Goal: Task Accomplishment & Management: Use online tool/utility

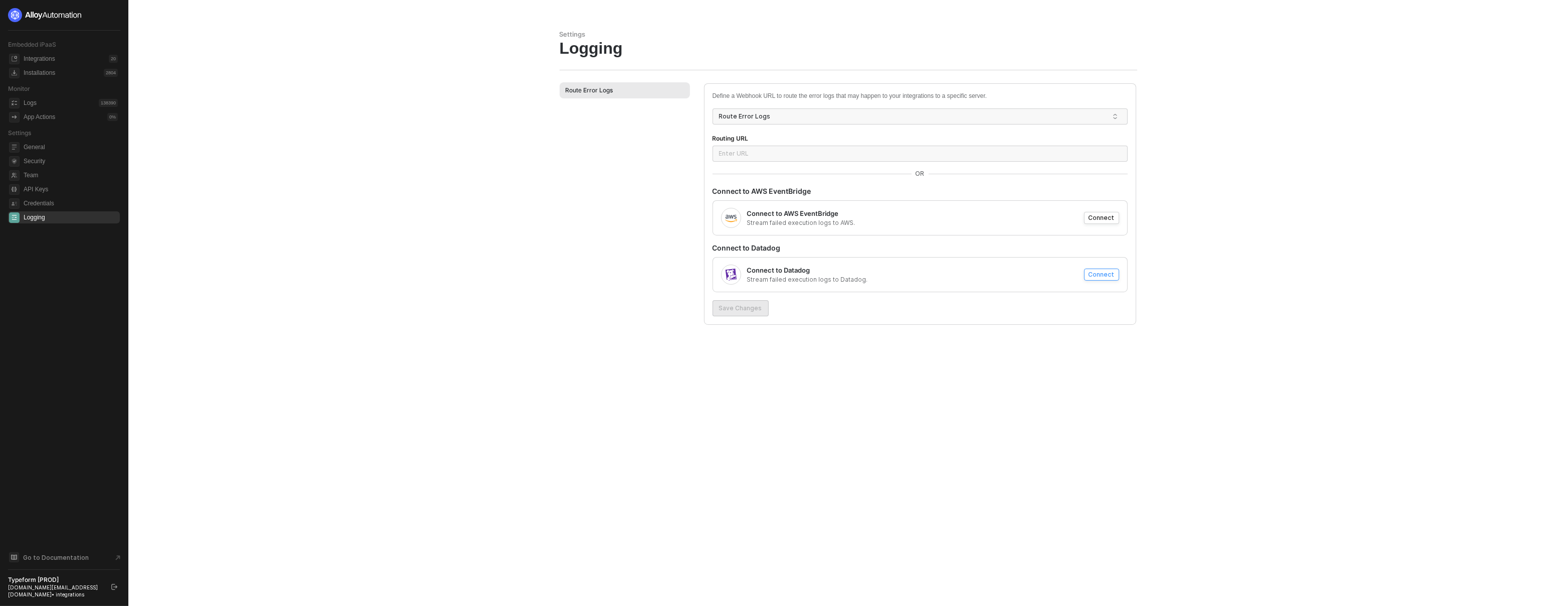
click at [1111, 273] on div "Connect" at bounding box center [1101, 273] width 27 height 9
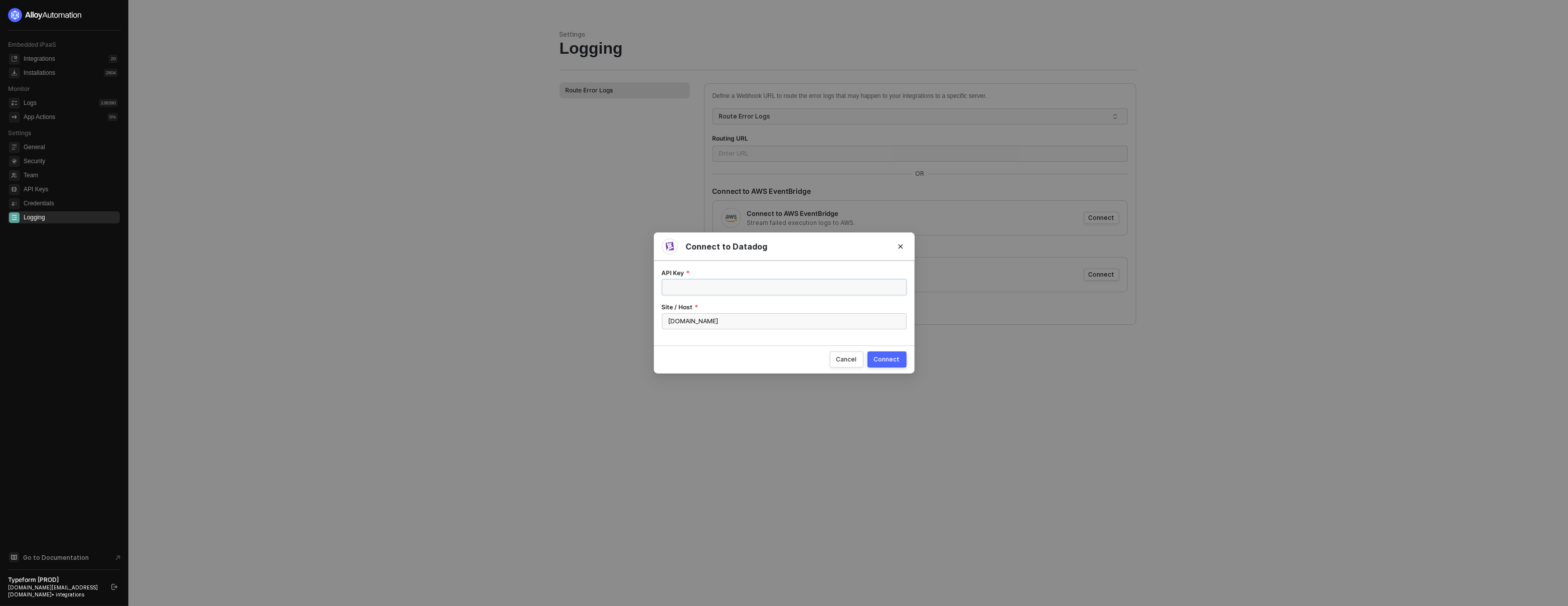
click at [712, 286] on input "API Key" at bounding box center [784, 287] width 245 height 16
click at [900, 248] on icon "Close" at bounding box center [900, 246] width 6 height 6
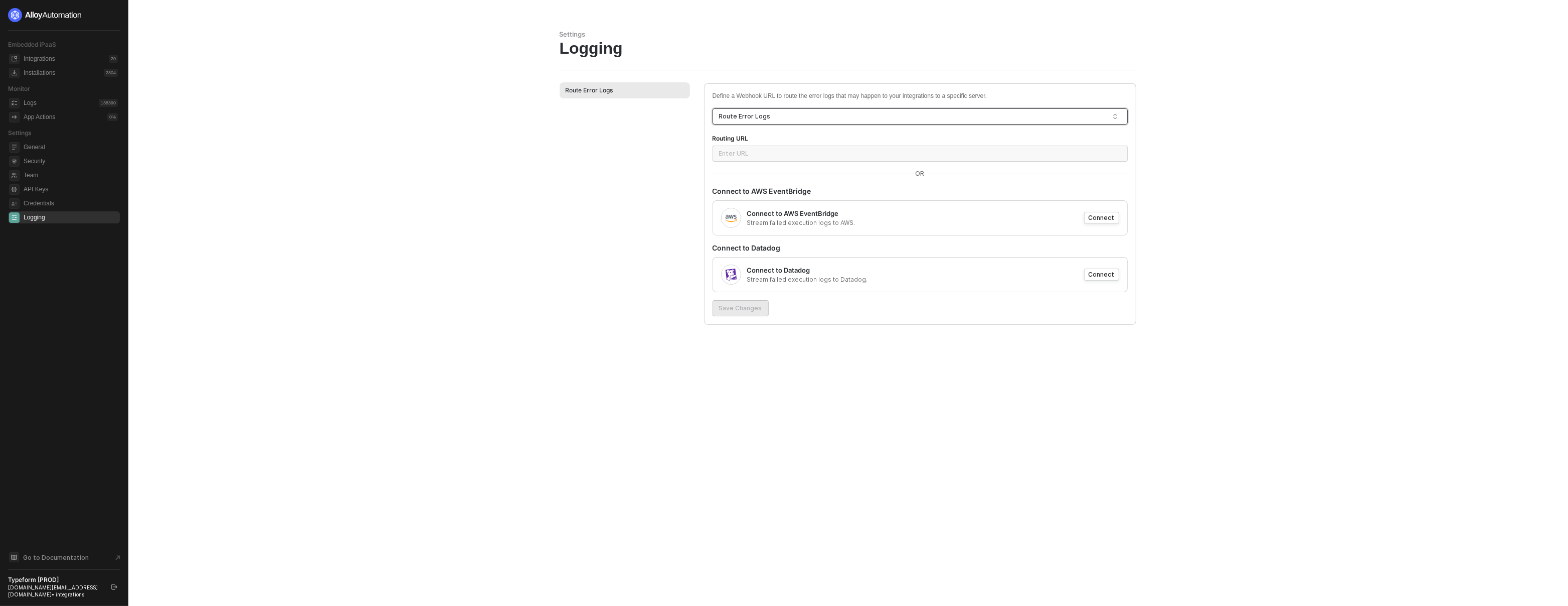
click at [765, 113] on div "Route Error Logs" at bounding box center [915, 116] width 393 height 15
click at [764, 133] on div "Route Error Logs" at bounding box center [920, 137] width 399 height 10
click at [747, 154] on input "Routing URL" at bounding box center [920, 153] width 415 height 16
click at [1100, 273] on div "Connect" at bounding box center [1101, 273] width 27 height 9
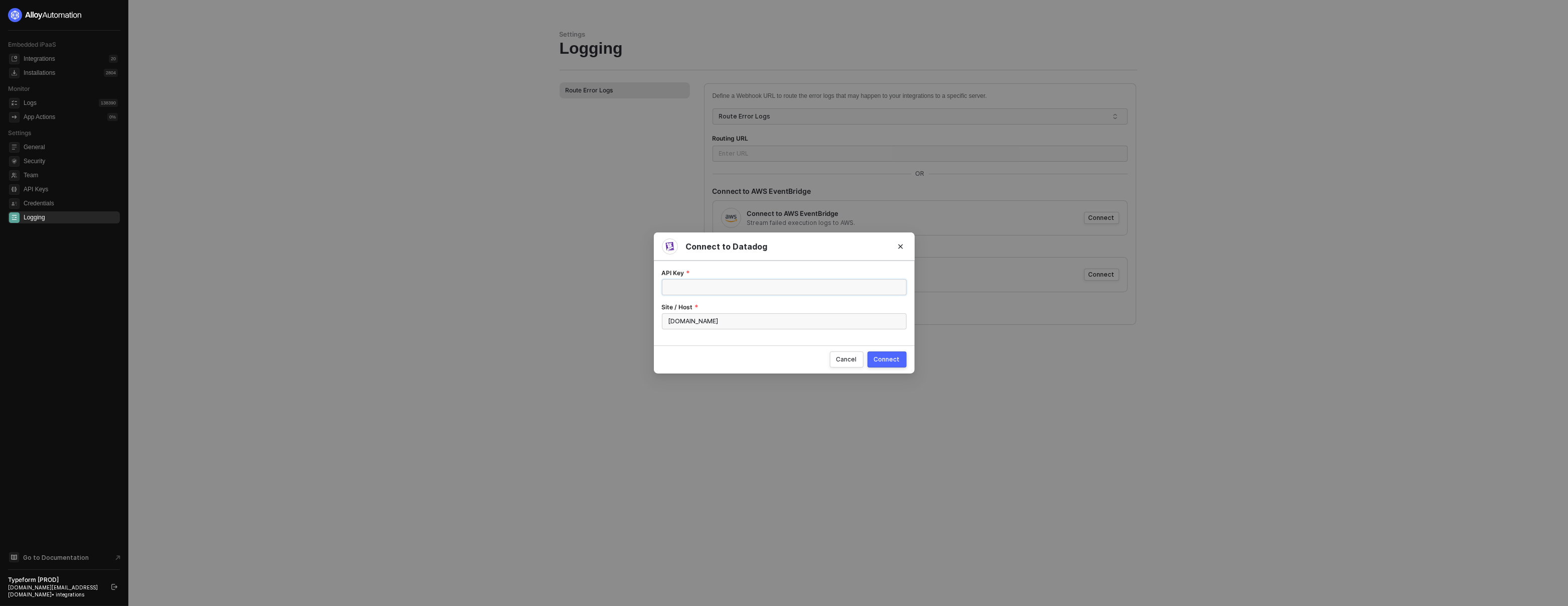
drag, startPoint x: 681, startPoint y: 289, endPoint x: 695, endPoint y: 318, distance: 32.2
click at [681, 289] on input "API Key" at bounding box center [784, 287] width 245 height 16
click at [697, 323] on input "[DOMAIN_NAME]" at bounding box center [784, 321] width 245 height 16
click at [532, 266] on div "Connect to Datadog API Key Site / Host [DOMAIN_NAME] Cancel Connect" at bounding box center [784, 303] width 1568 height 606
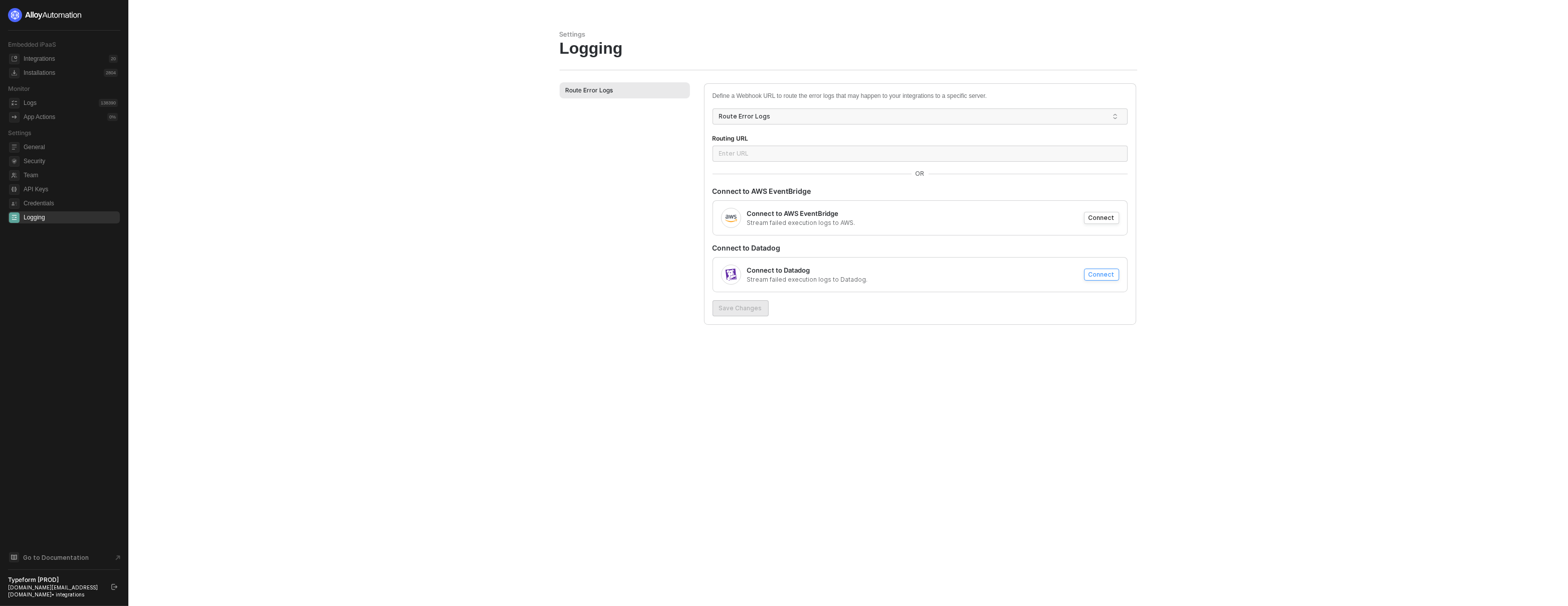
click at [1107, 270] on div "Connect" at bounding box center [1101, 273] width 27 height 9
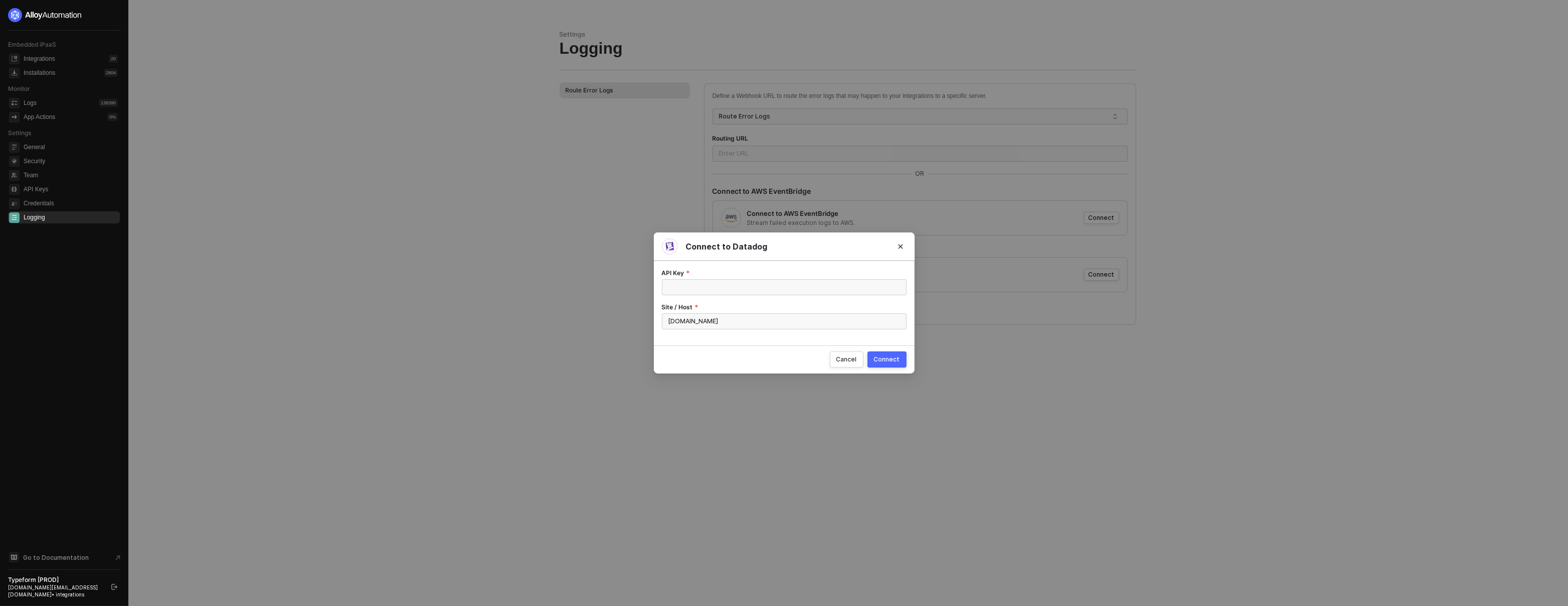
click at [1246, 221] on div "Connect to Datadog API Key Site / Host [DOMAIN_NAME] Cancel Connect" at bounding box center [784, 303] width 1568 height 606
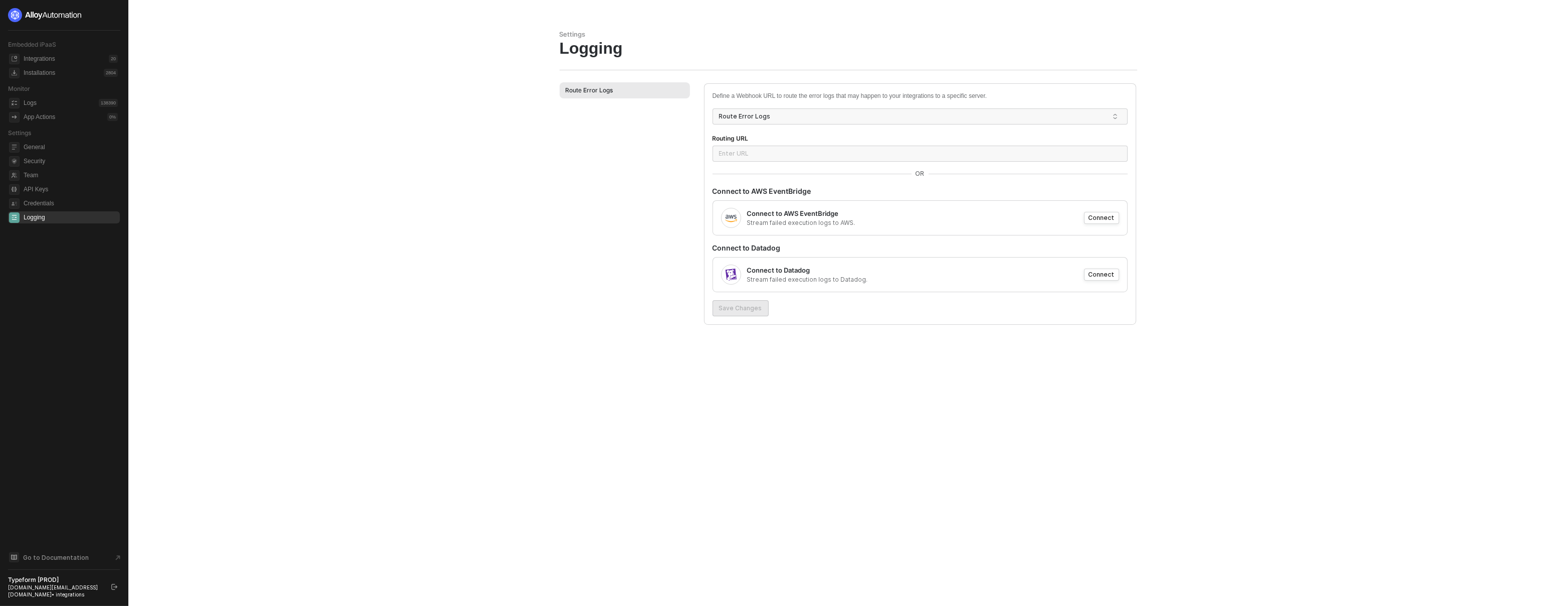
click at [784, 268] on div "Connect to Datadog" at bounding box center [779, 271] width 63 height 10
click at [1099, 274] on div "Connect" at bounding box center [1101, 273] width 27 height 9
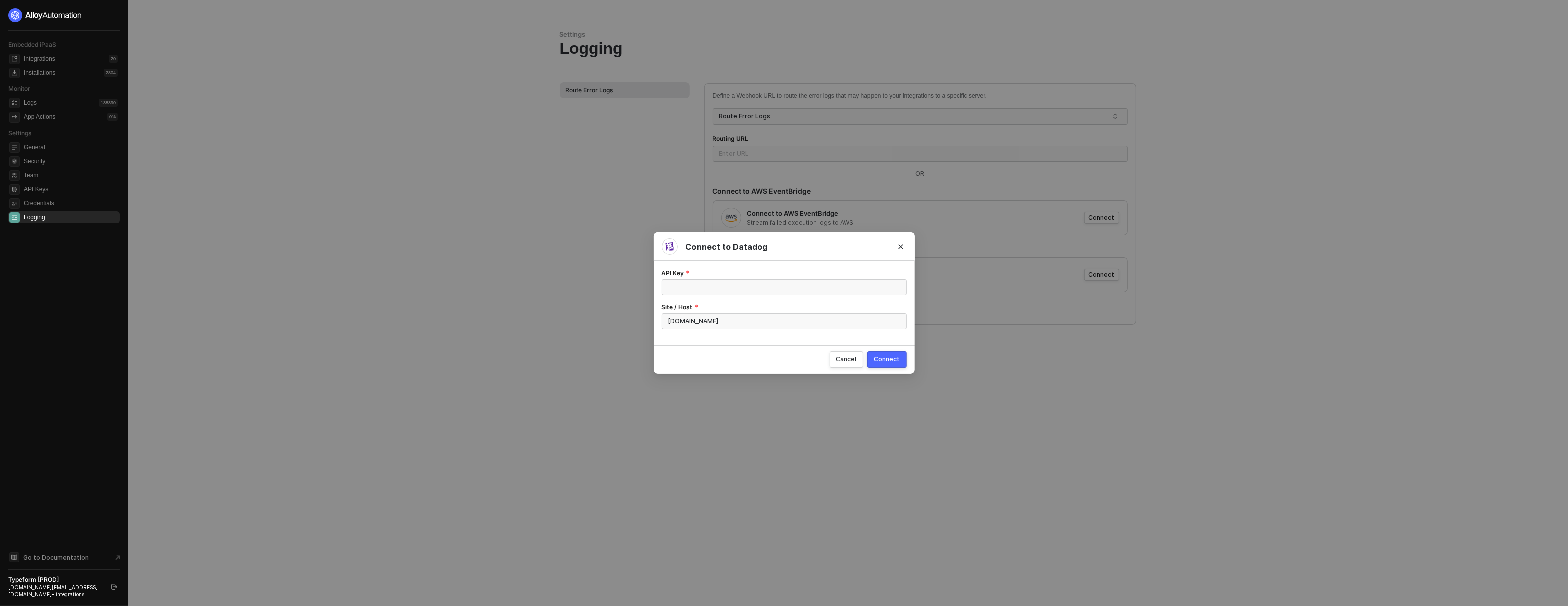
click at [562, 209] on div "Connect to Datadog API Key Site / Host [DOMAIN_NAME] Cancel Connect" at bounding box center [784, 303] width 1568 height 606
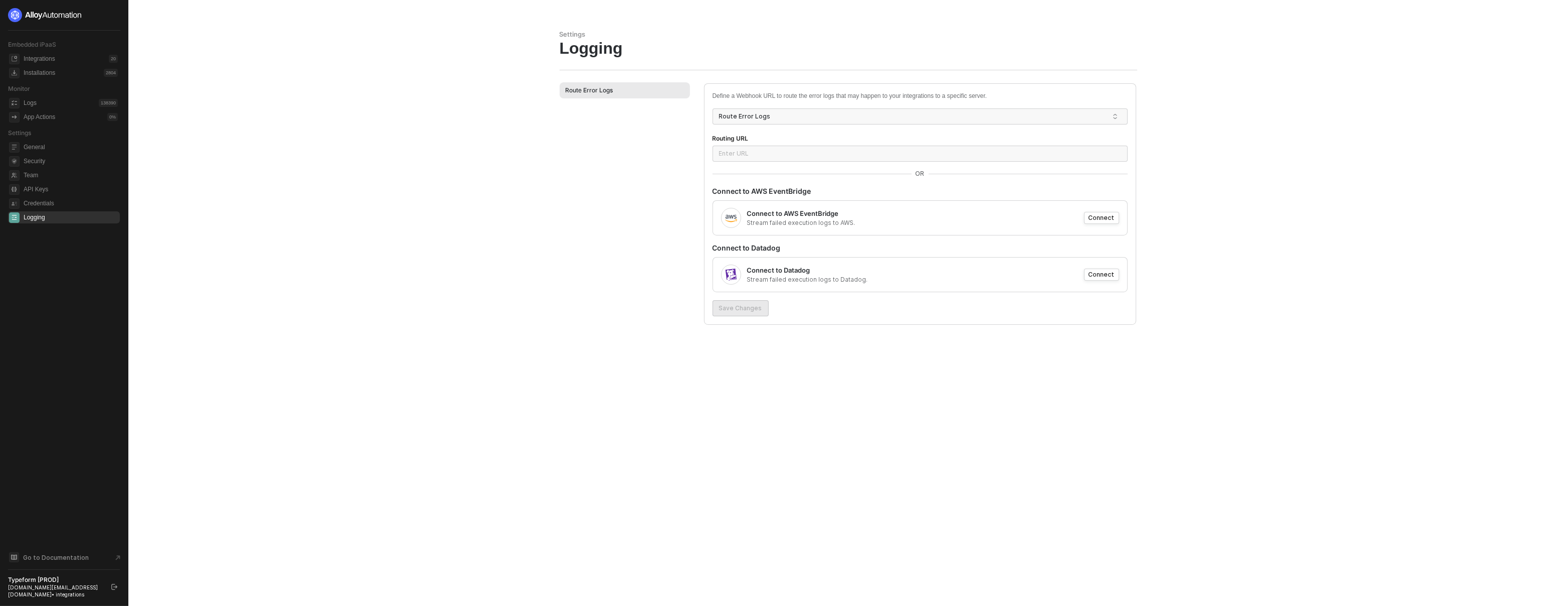
click at [591, 88] on div "Route Error Logs" at bounding box center [589, 90] width 47 height 9
click at [592, 244] on div "Route Error Logs" at bounding box center [624, 211] width 131 height 256
click at [1104, 274] on div "Connect" at bounding box center [1101, 273] width 27 height 9
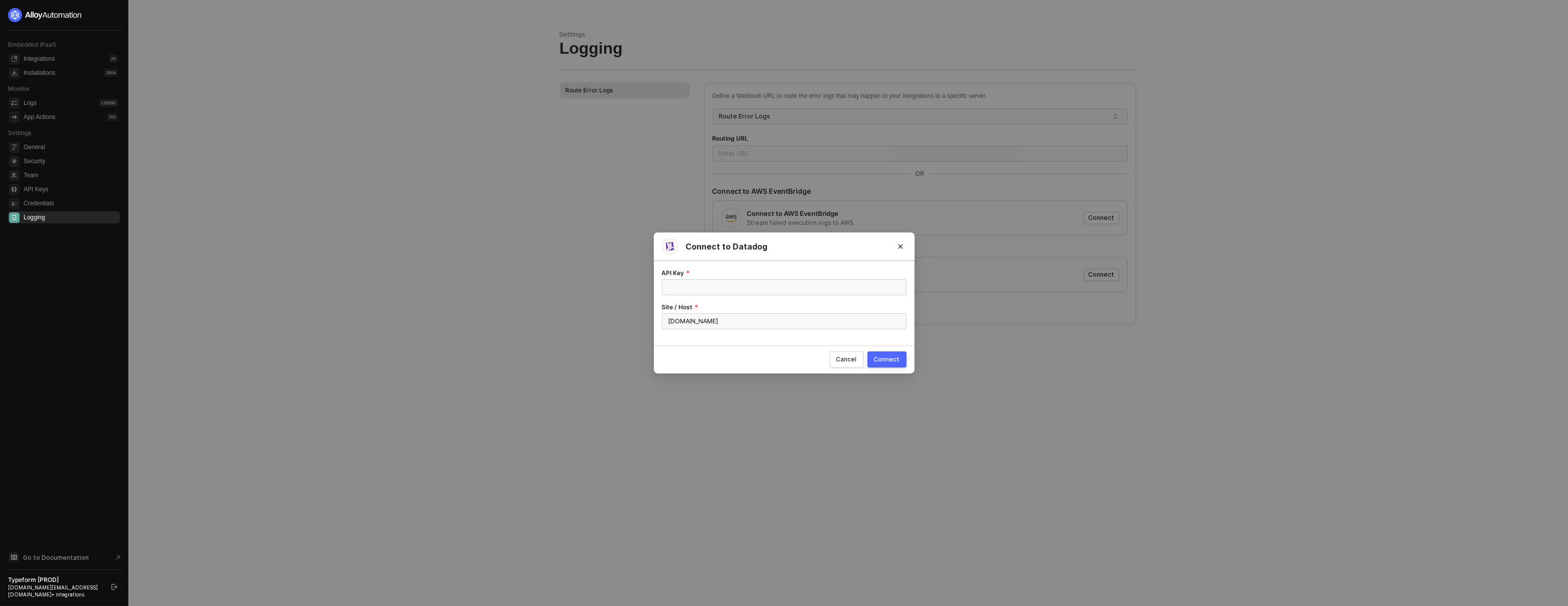
click at [902, 245] on icon "Close" at bounding box center [900, 246] width 6 height 6
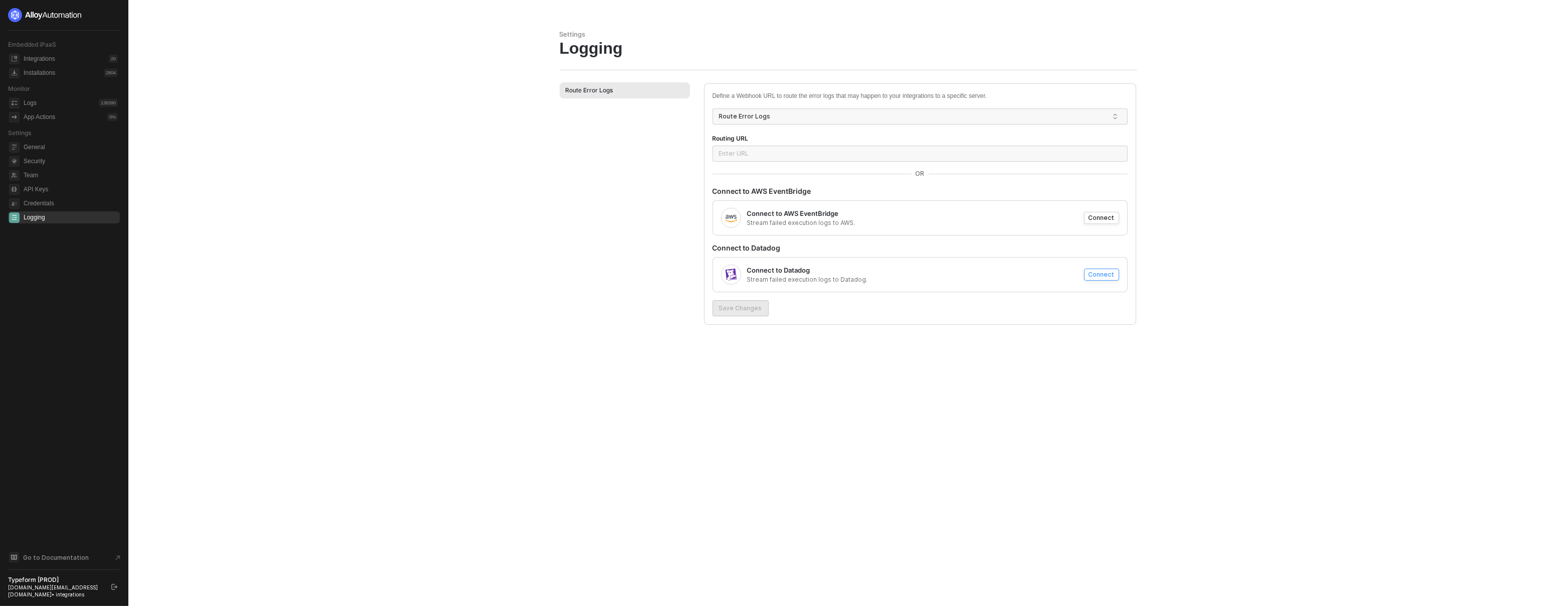
click at [1096, 277] on div "Connect" at bounding box center [1101, 273] width 27 height 9
